Goal: Navigation & Orientation: Find specific page/section

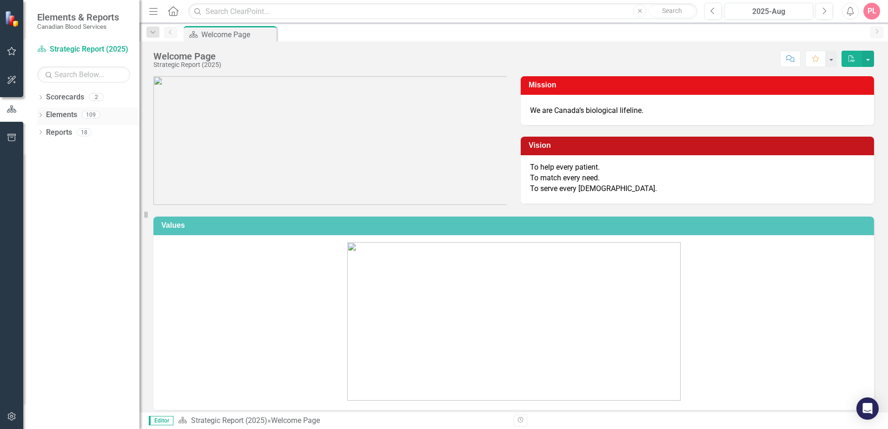
click at [52, 112] on link "Elements" at bounding box center [61, 115] width 31 height 11
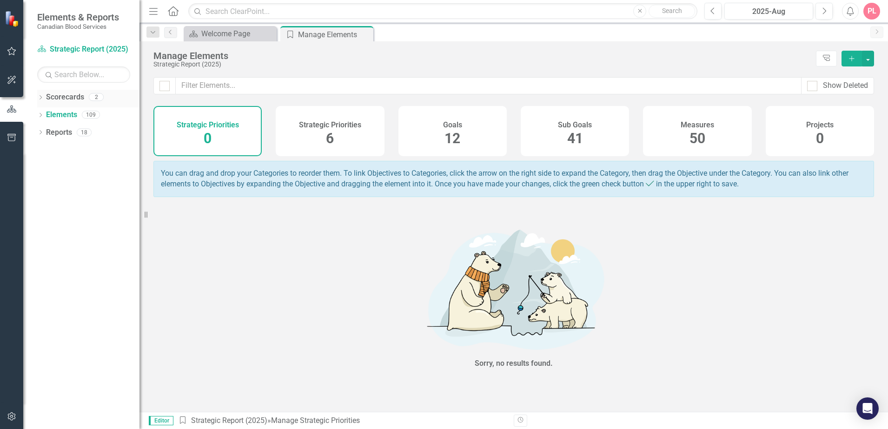
click at [51, 98] on link "Scorecards" at bounding box center [65, 97] width 38 height 11
click at [39, 115] on icon "Dropdown" at bounding box center [40, 115] width 7 height 5
click at [42, 99] on icon "Dropdown" at bounding box center [40, 98] width 7 height 5
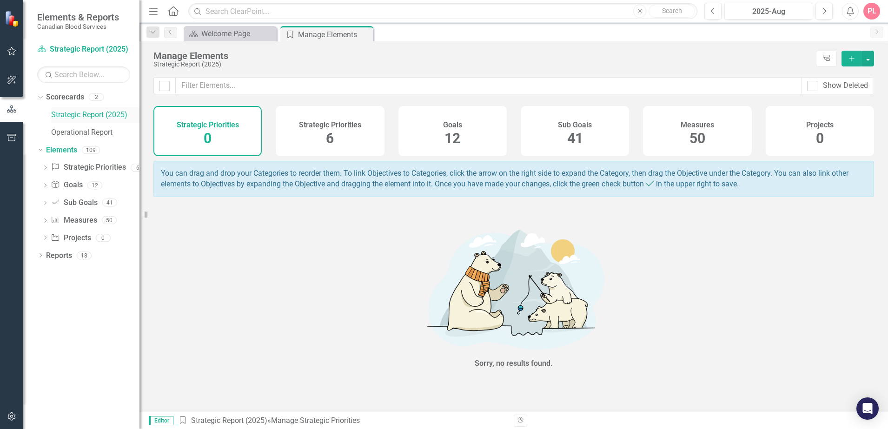
click at [91, 115] on link "Strategic Report (2025)" at bounding box center [95, 115] width 88 height 11
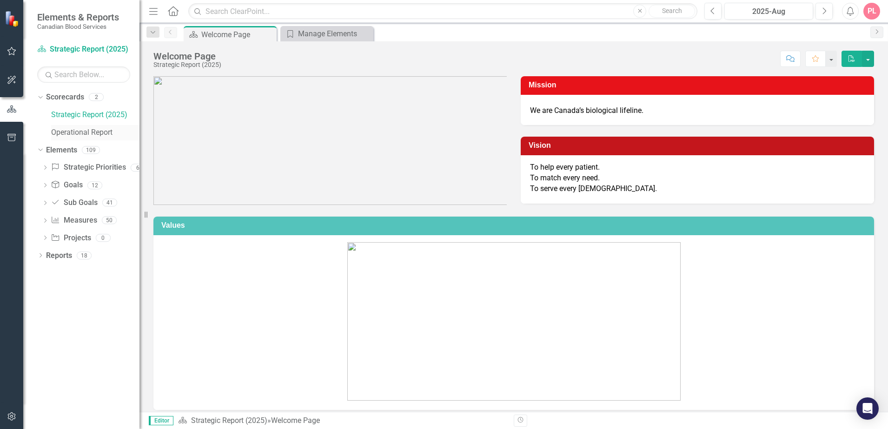
click at [87, 134] on link "Operational Report" at bounding box center [95, 132] width 88 height 11
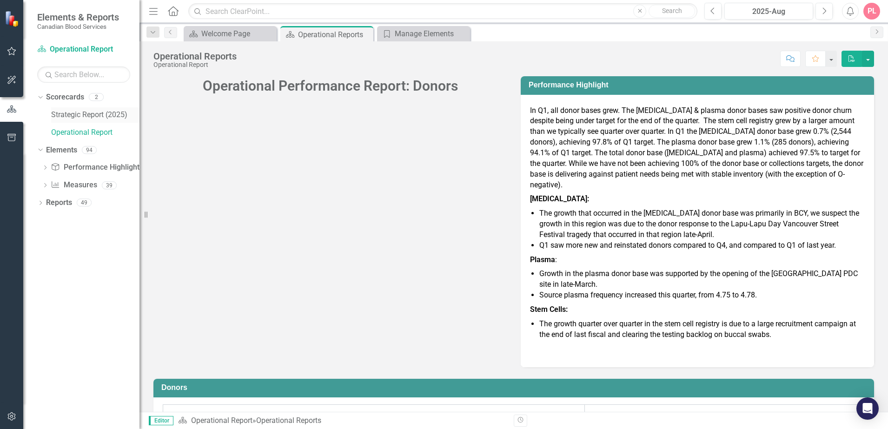
click at [79, 114] on link "Strategic Report (2025)" at bounding box center [95, 115] width 88 height 11
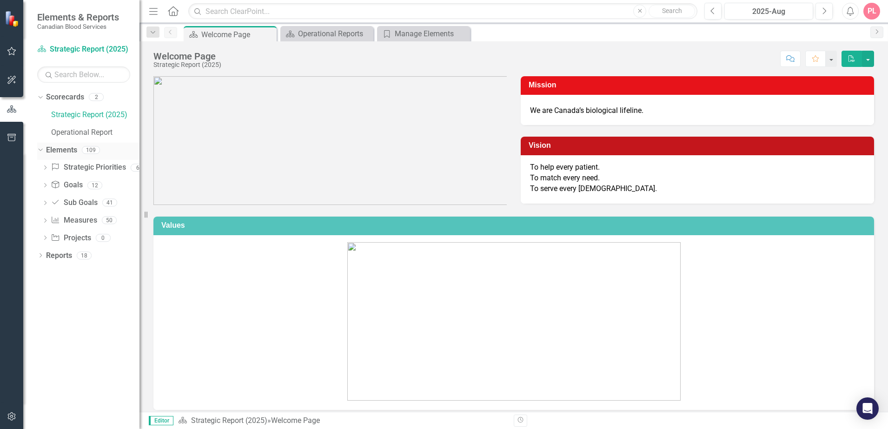
click at [60, 146] on link "Elements" at bounding box center [61, 150] width 31 height 11
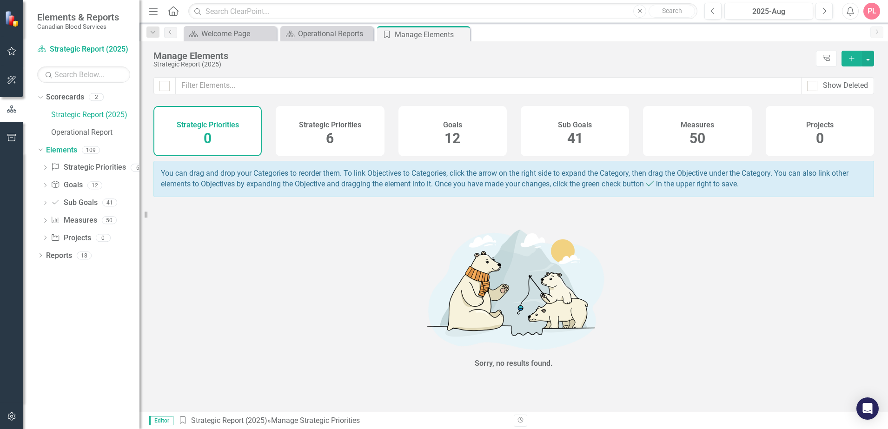
click at [350, 132] on div "Strategic Priorities 6" at bounding box center [330, 131] width 108 height 50
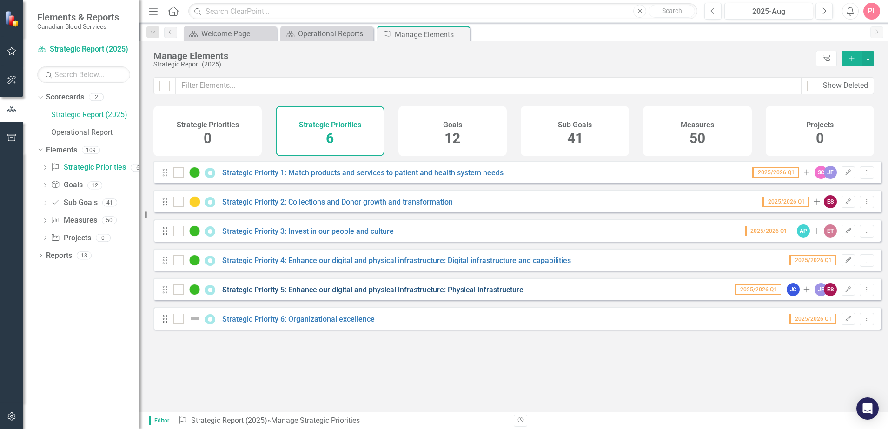
click at [283, 294] on link "Strategic Priority 5: Enhance our digital and physical infrastructure: Physical…" at bounding box center [372, 289] width 301 height 9
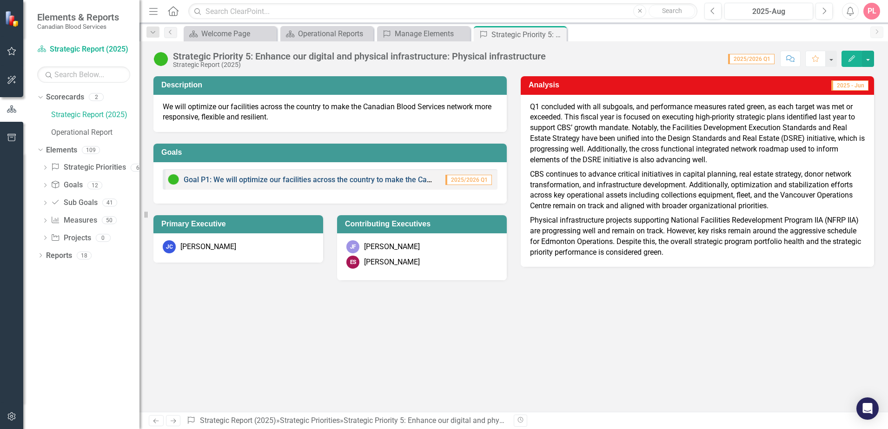
click at [404, 179] on link "Goal P1: We will optimize our facilities across the country to make the Canadia…" at bounding box center [422, 179] width 477 height 9
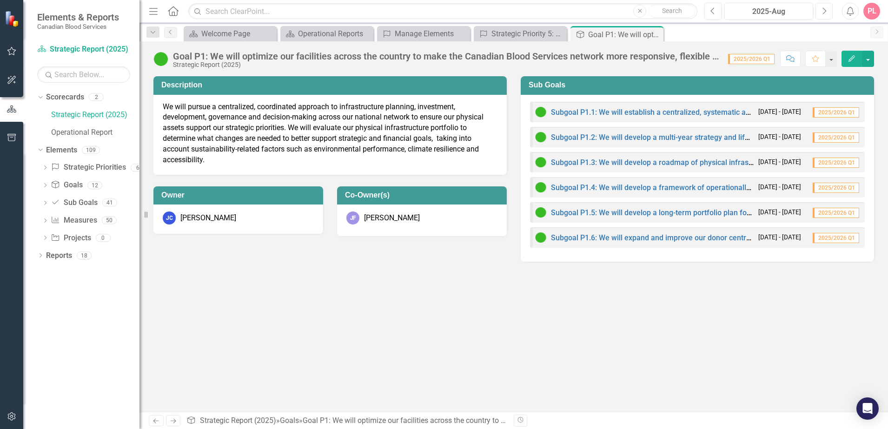
click at [827, 8] on button "Next" at bounding box center [823, 11] width 17 height 17
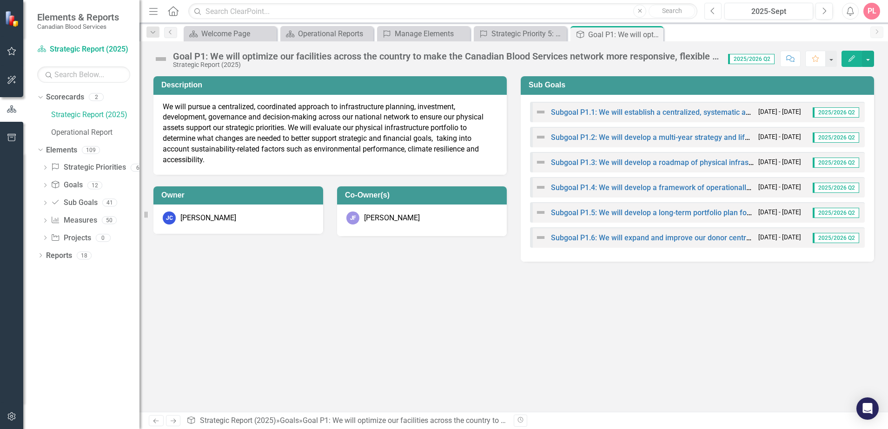
click at [718, 7] on button "Previous" at bounding box center [712, 11] width 17 height 17
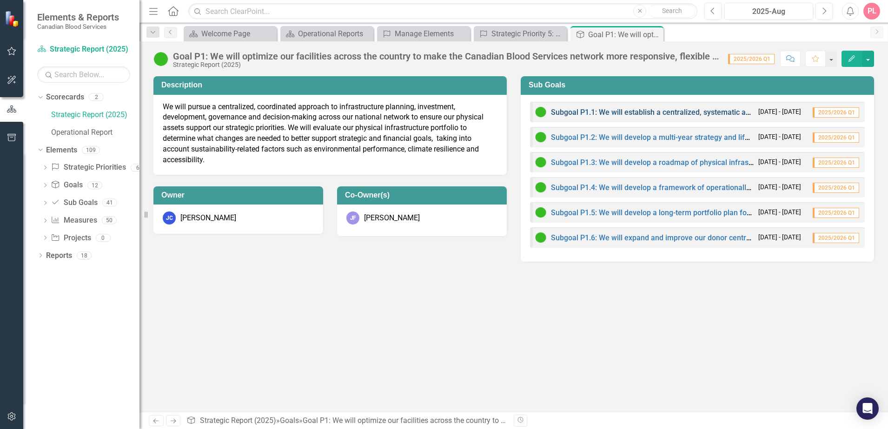
click at [653, 112] on link "Subgoal P1.1: We will establish a centralized, systematic approach to long-term…" at bounding box center [849, 112] width 596 height 9
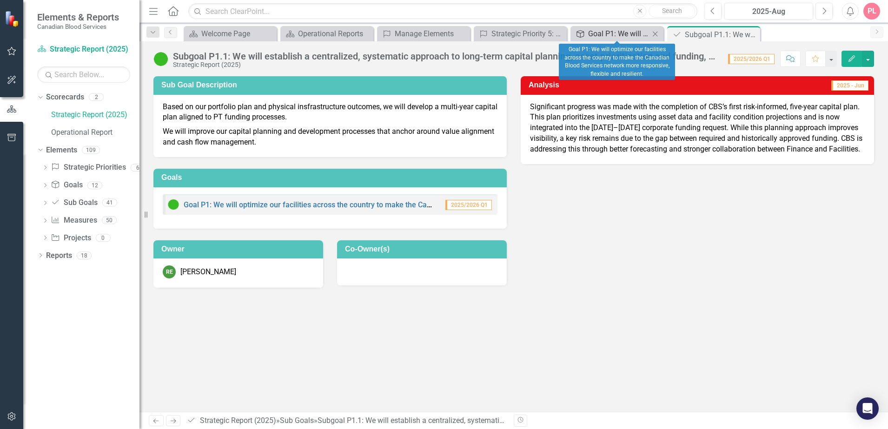
click at [602, 38] on div "Goal P1: We will optimize our facilities across the country to make the Canadia…" at bounding box center [618, 34] width 61 height 12
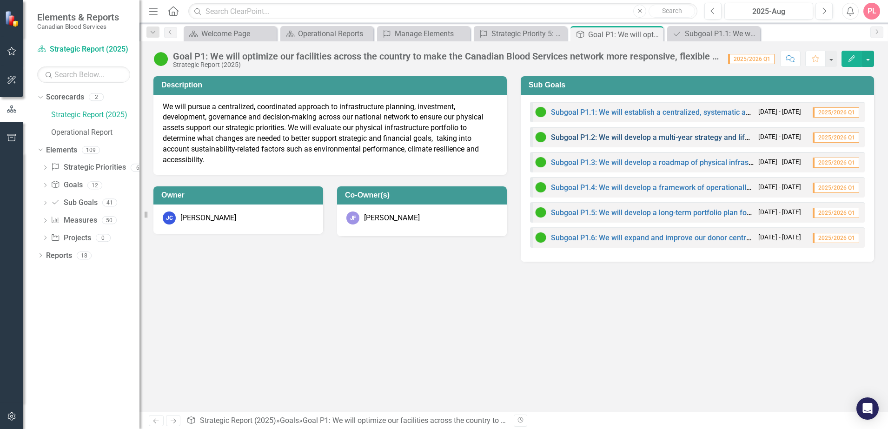
click at [582, 135] on link "Subgoal P1.2: We will develop a multi-year strategy and lifecycle management of…" at bounding box center [718, 137] width 334 height 9
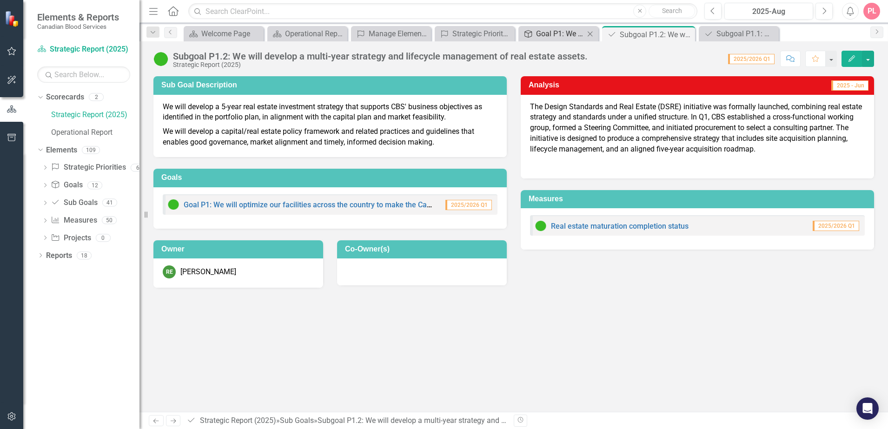
click at [570, 37] on div "Goal P1: We will optimize our facilities across the country to make the Canadia…" at bounding box center [560, 34] width 48 height 12
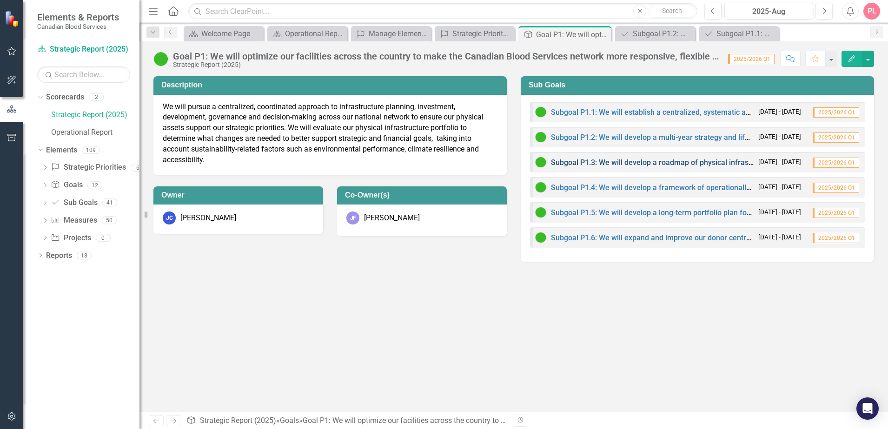
click at [603, 163] on link "Subgoal P1.3: We will develop a roadmap of physical infrastructure priorities t…" at bounding box center [751, 162] width 400 height 9
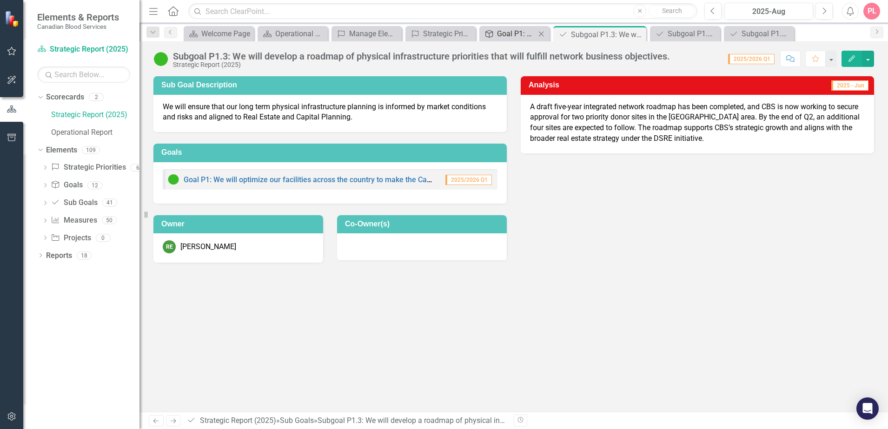
click at [511, 30] on div "Goal P1: We will optimize our facilities across the country to make the Canadia…" at bounding box center [516, 34] width 39 height 12
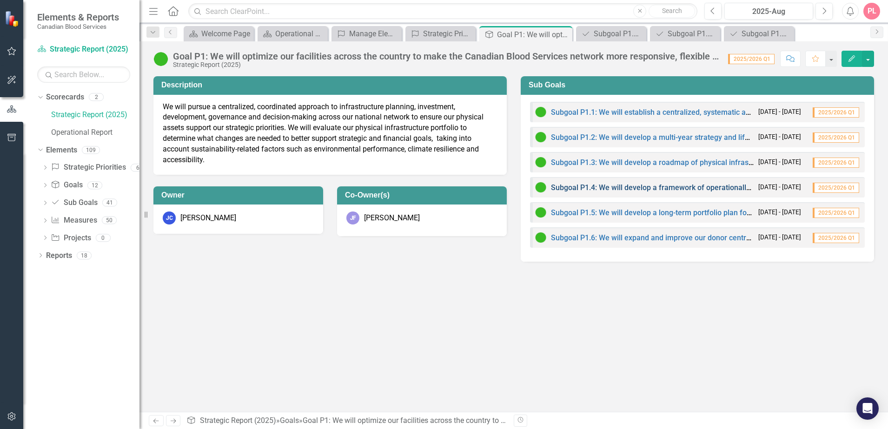
click at [608, 191] on link "Subgoal P1.4: We will develop a framework of operationally and technology infor…" at bounding box center [830, 187] width 558 height 9
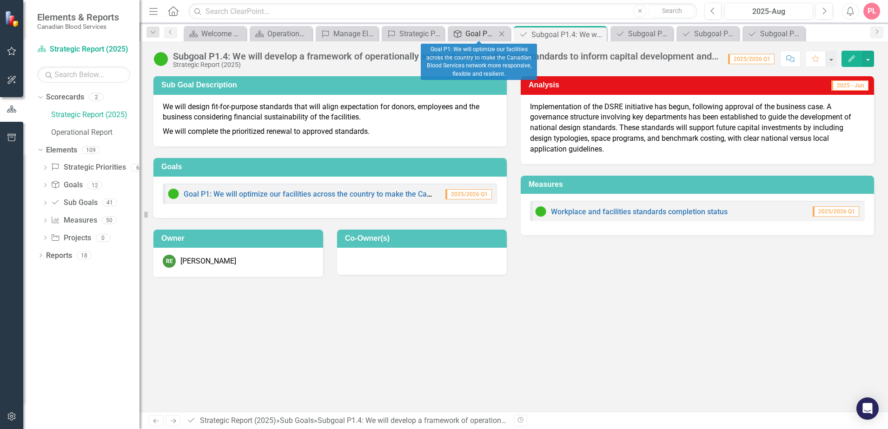
click at [473, 36] on div "Goal P1: We will optimize our facilities across the country to make the Canadia…" at bounding box center [480, 34] width 31 height 12
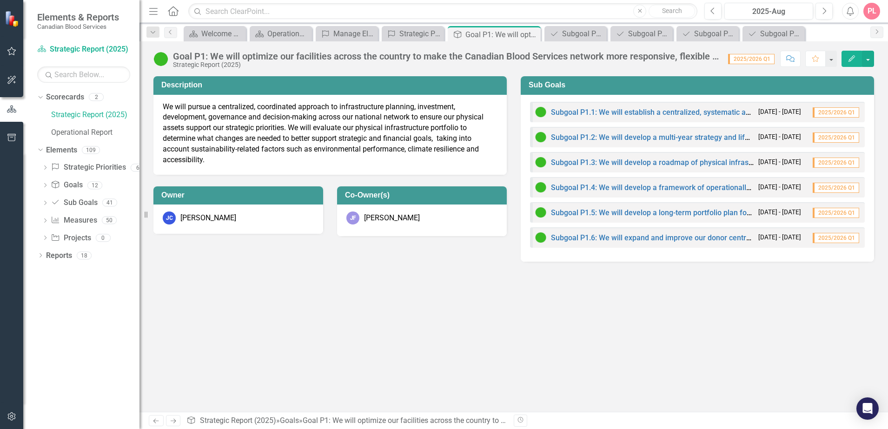
click at [623, 217] on div "Subgoal P1.5: We will develop a long-term portfolio plan for our physical infra…" at bounding box center [644, 212] width 219 height 11
click at [623, 215] on link "Subgoal P1.5: We will develop a long-term portfolio plan for our physical infra…" at bounding box center [792, 212] width 483 height 9
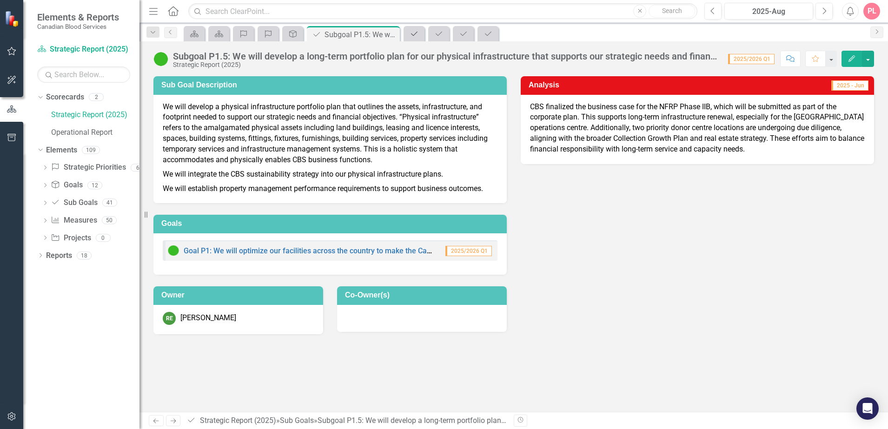
click at [411, 36] on icon "Sub Goals" at bounding box center [414, 33] width 9 height 7
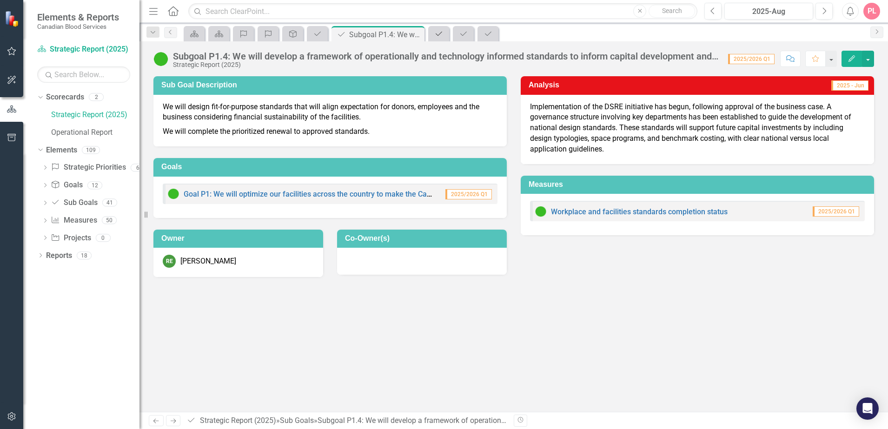
click at [437, 37] on icon "Sub Goals" at bounding box center [438, 33] width 9 height 7
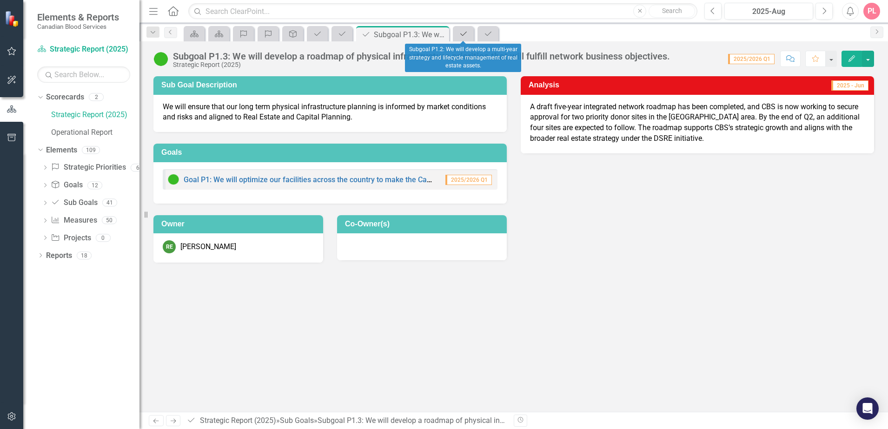
click at [459, 38] on div "Sub Goals" at bounding box center [461, 34] width 13 height 12
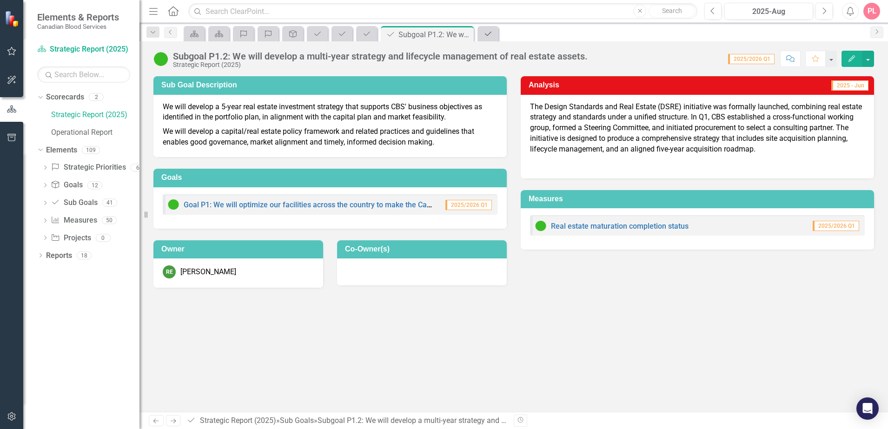
click at [485, 34] on icon "Sub Goals" at bounding box center [487, 33] width 9 height 7
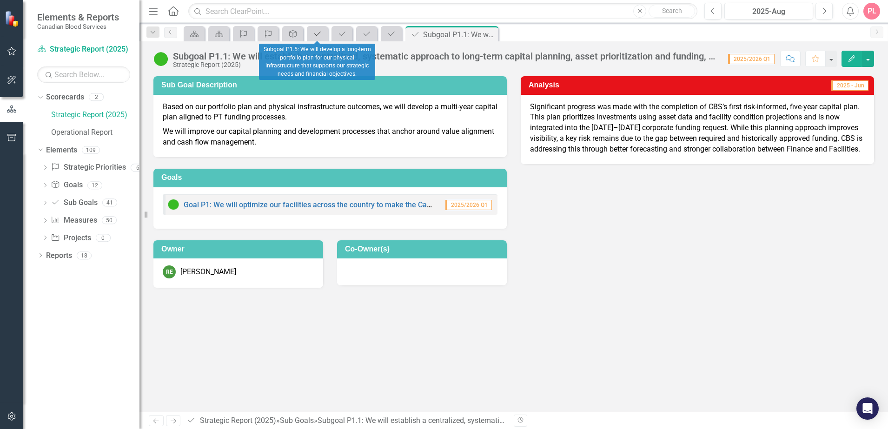
click at [323, 35] on link "Sub Goals" at bounding box center [317, 34] width 16 height 12
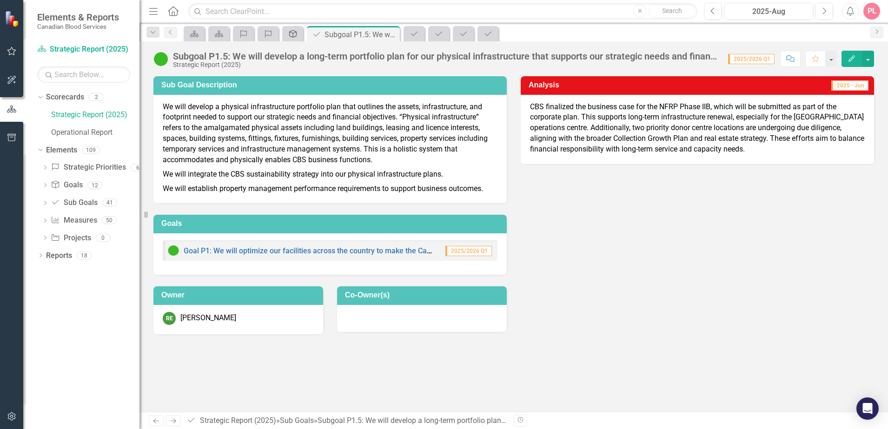
click at [295, 34] on icon "Goal" at bounding box center [292, 33] width 9 height 7
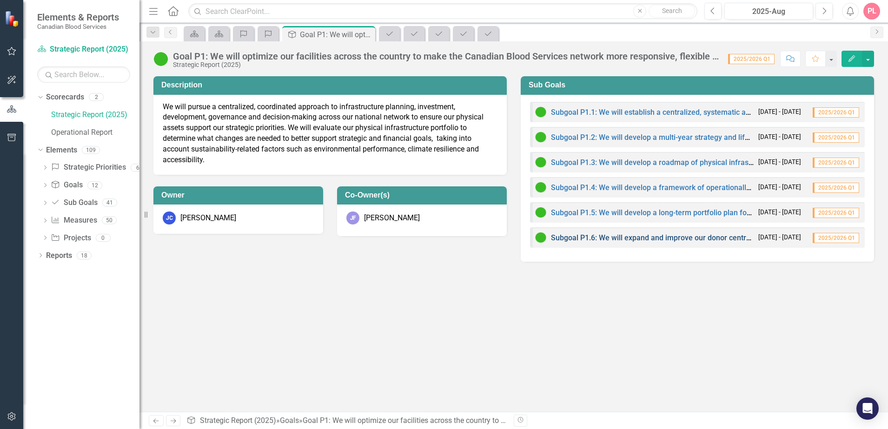
click at [669, 235] on link "Subgoal P1.6: We will expand and improve our donor centre infrastructure to sup…" at bounding box center [833, 237] width 565 height 9
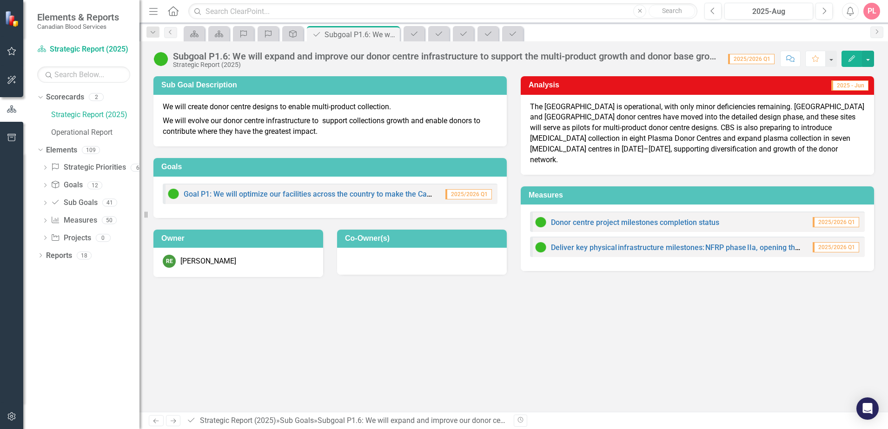
click at [521, 28] on div "Sub Goals" at bounding box center [512, 33] width 21 height 15
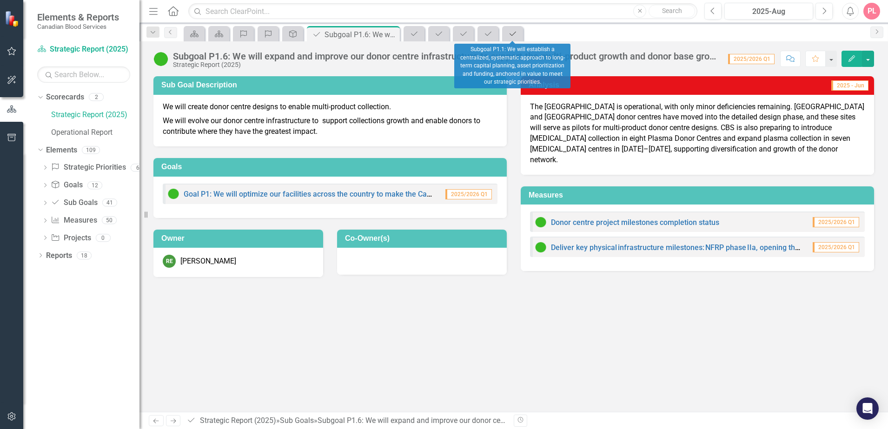
click at [517, 29] on div "Sub Goals" at bounding box center [510, 34] width 13 height 12
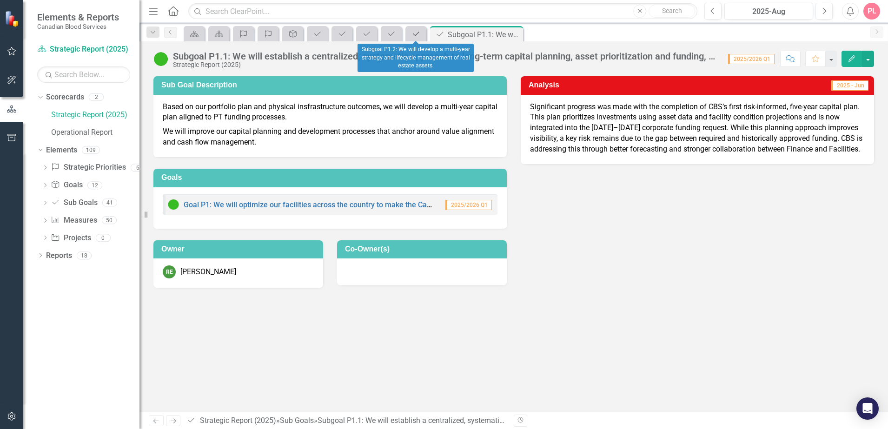
click at [414, 33] on icon "Sub Goals" at bounding box center [415, 33] width 9 height 7
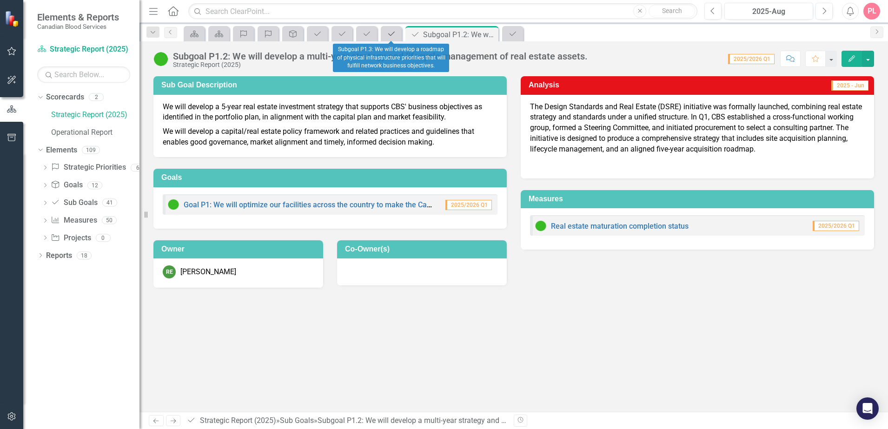
click at [392, 31] on icon "Sub Goals" at bounding box center [391, 33] width 9 height 7
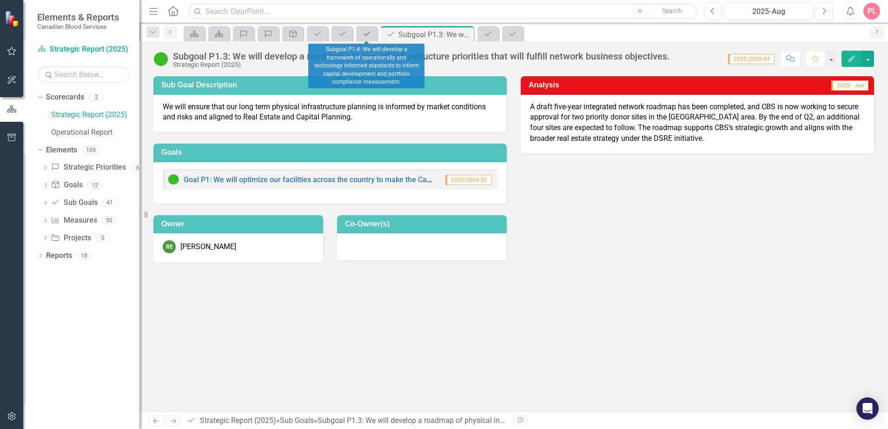
click at [369, 31] on icon "Sub Goals" at bounding box center [366, 33] width 9 height 7
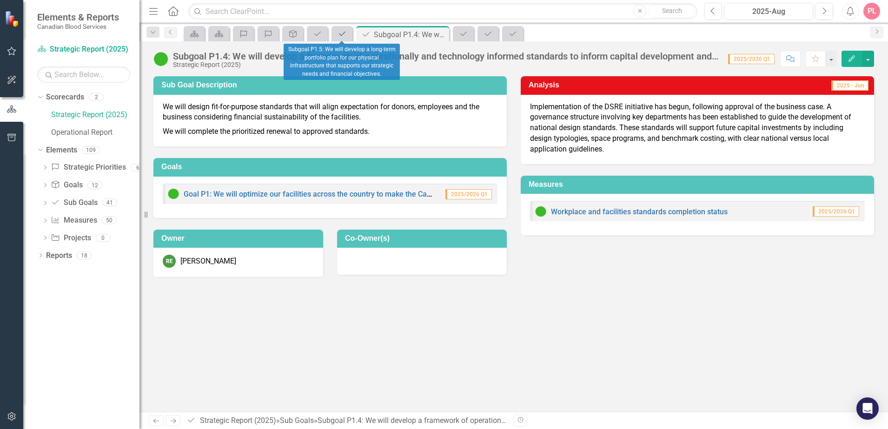
click at [334, 30] on div "Sub Goals" at bounding box center [340, 34] width 13 height 12
